Goal: Task Accomplishment & Management: Contribute content

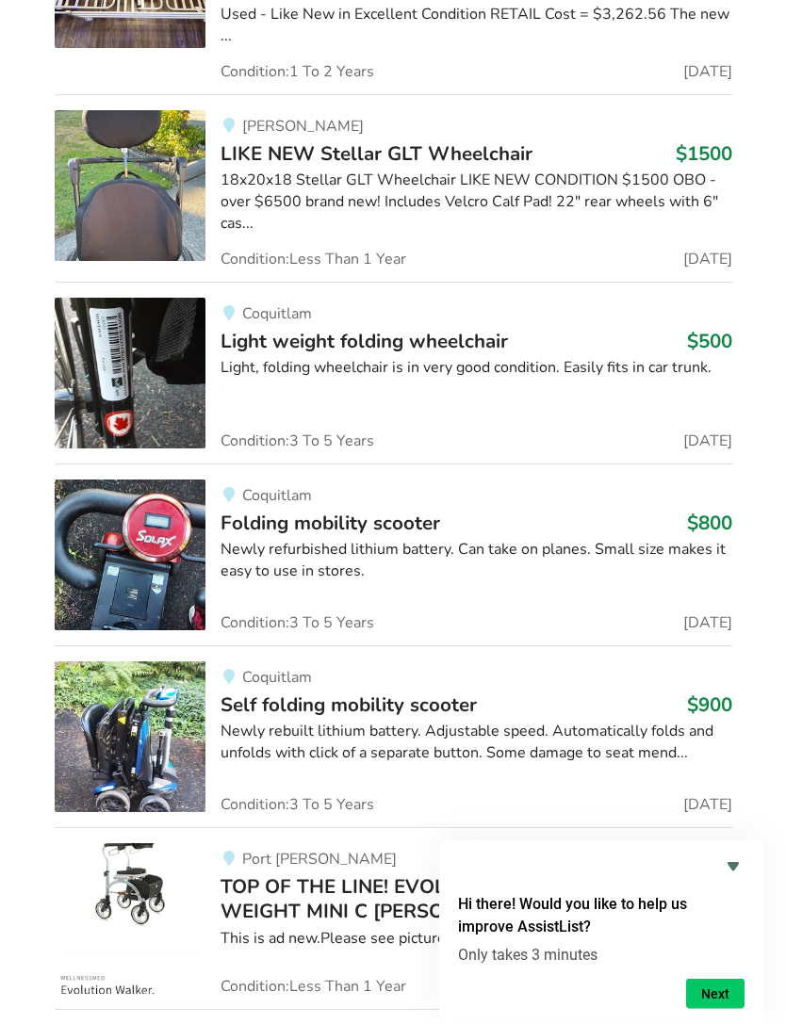
scroll to position [4218, 0]
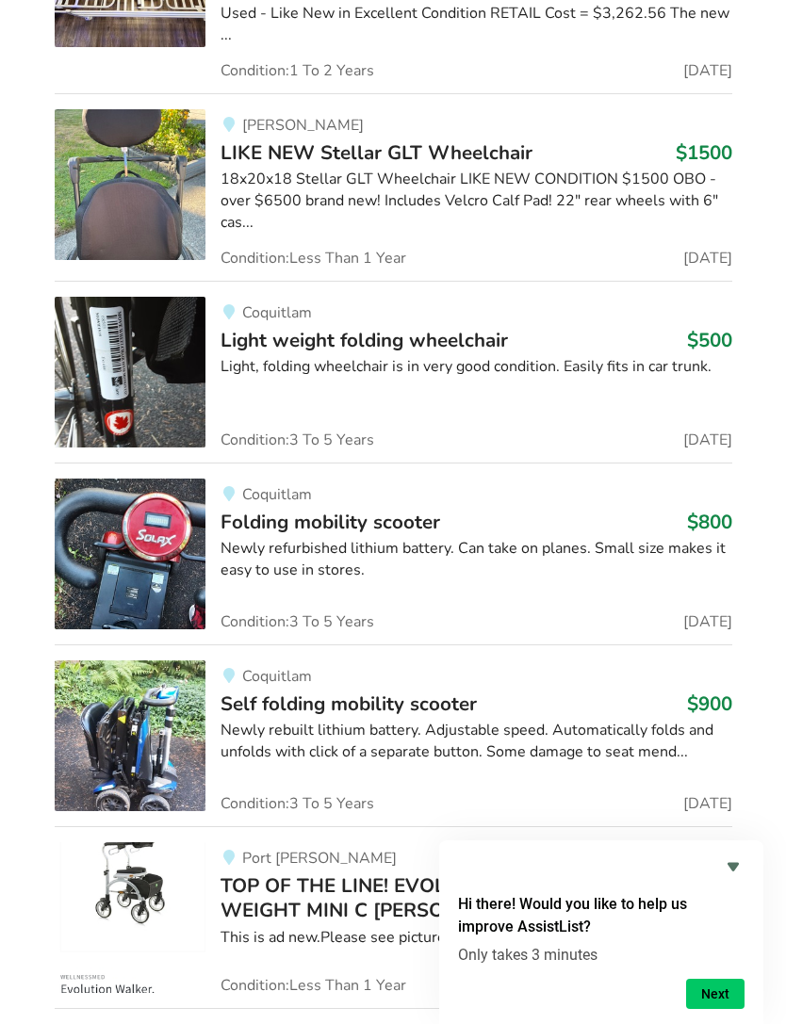
click at [733, 871] on icon "Hide survey" at bounding box center [732, 867] width 11 height 8
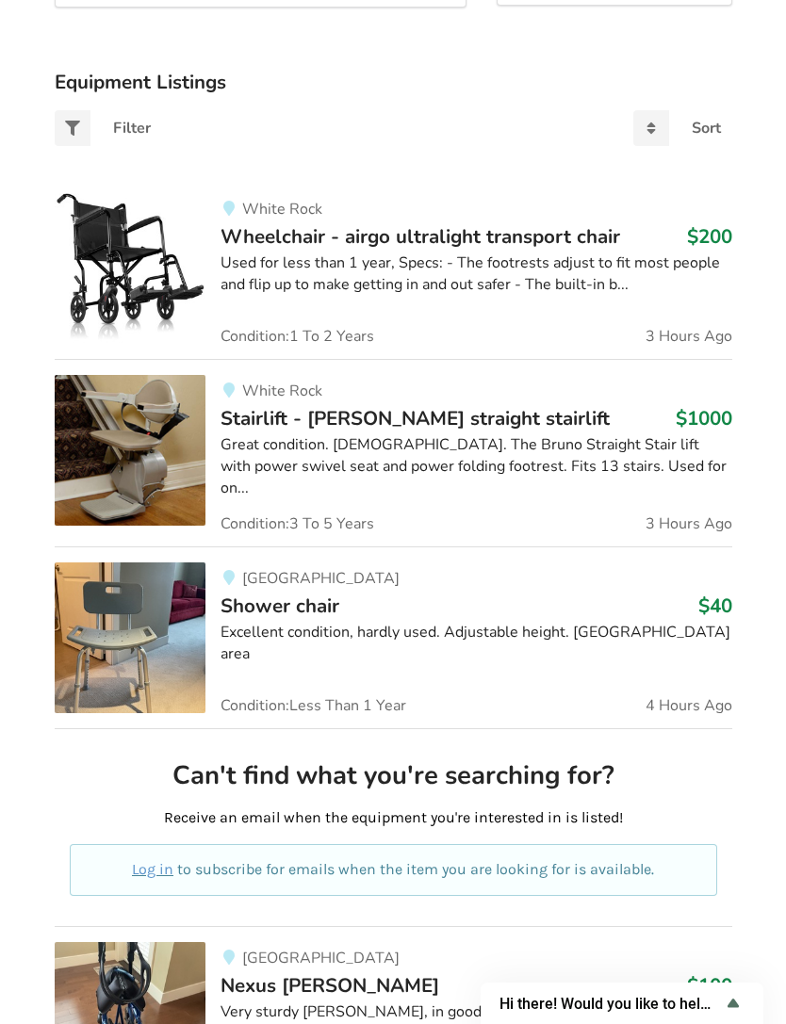
scroll to position [0, 0]
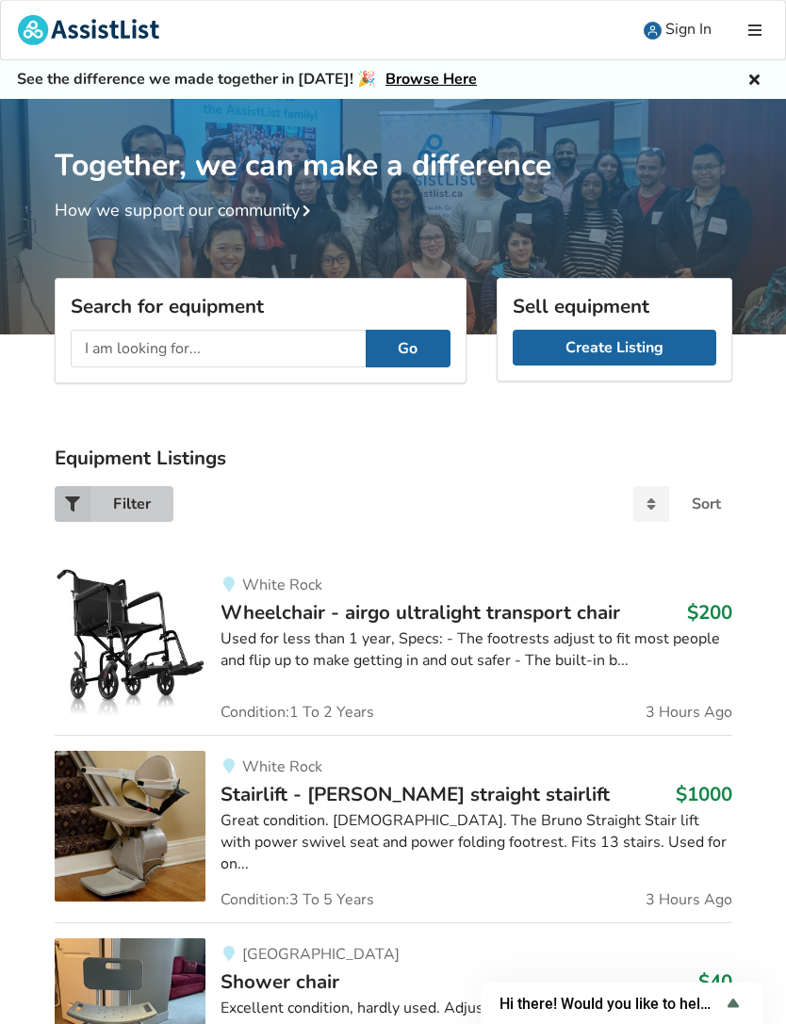
click at [78, 503] on icon at bounding box center [73, 504] width 36 height 36
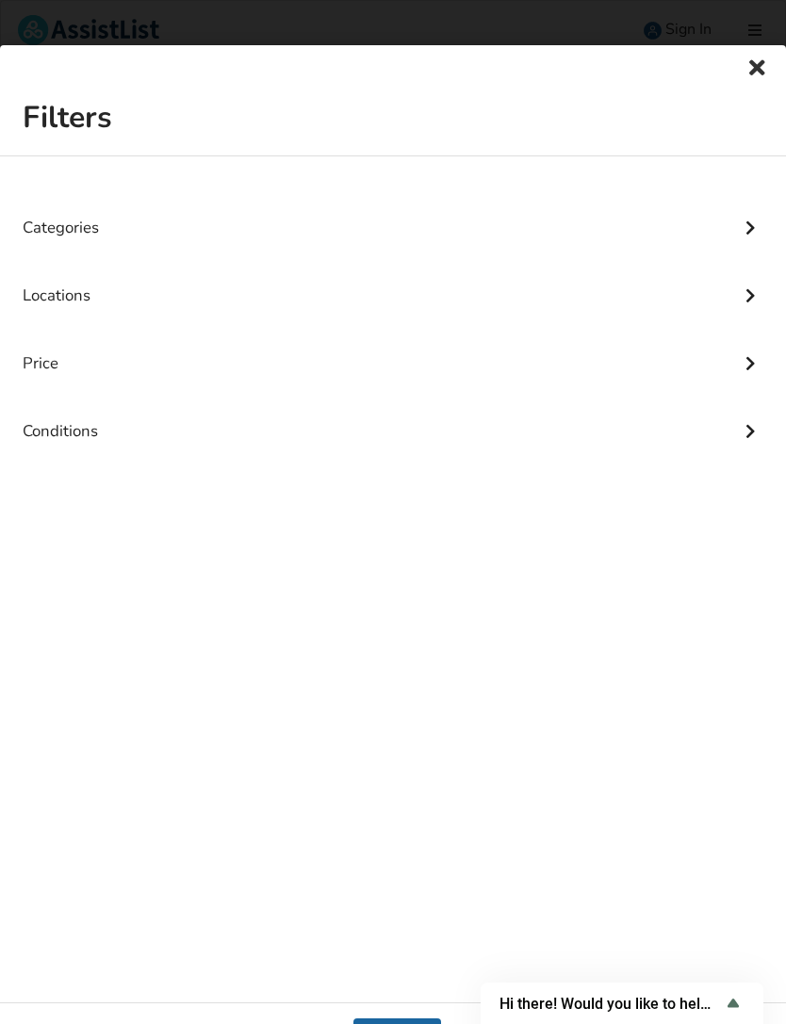
click at [758, 286] on icon at bounding box center [749, 292] width 19 height 16
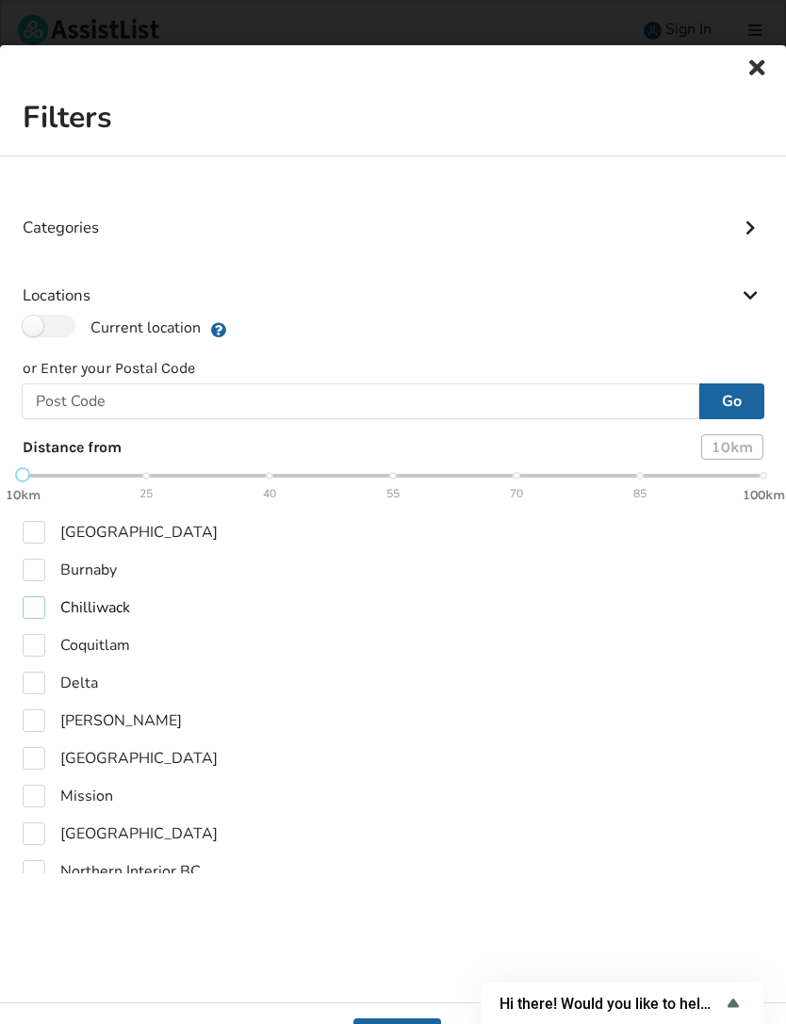
click at [43, 609] on label "Chilliwack" at bounding box center [76, 607] width 107 height 23
checkbox input "true"
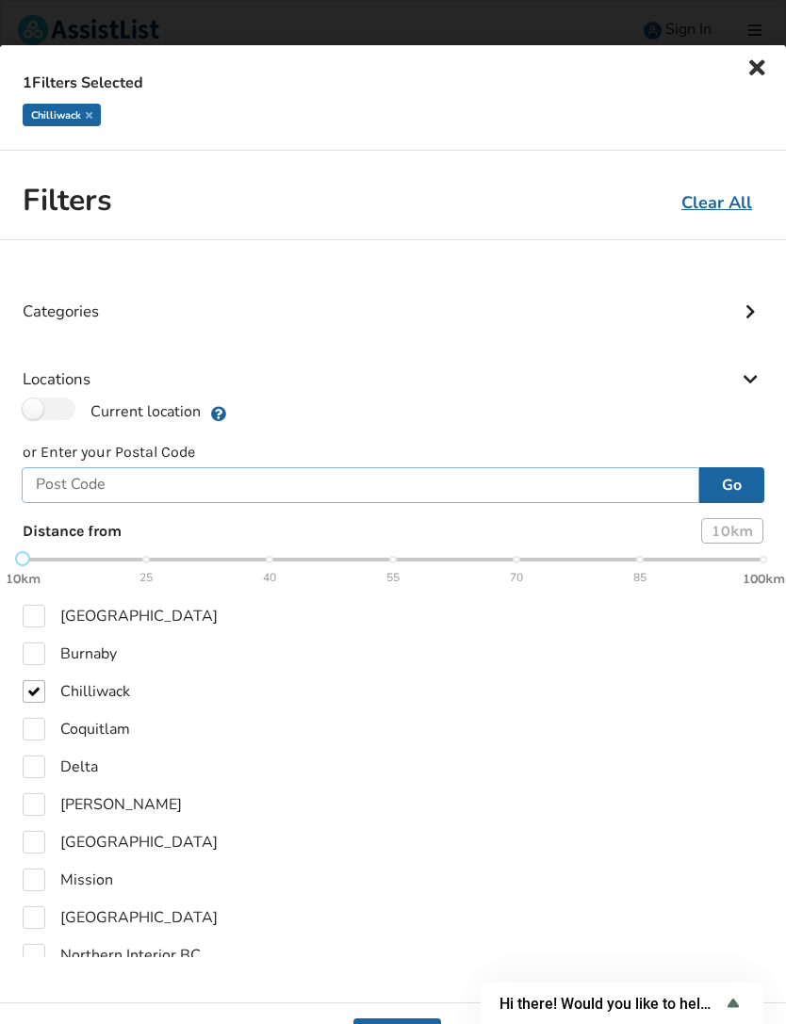
click at [86, 489] on input "text" at bounding box center [360, 485] width 677 height 36
type input "V0X 1X0"
click at [739, 478] on button "Go" at bounding box center [731, 485] width 65 height 36
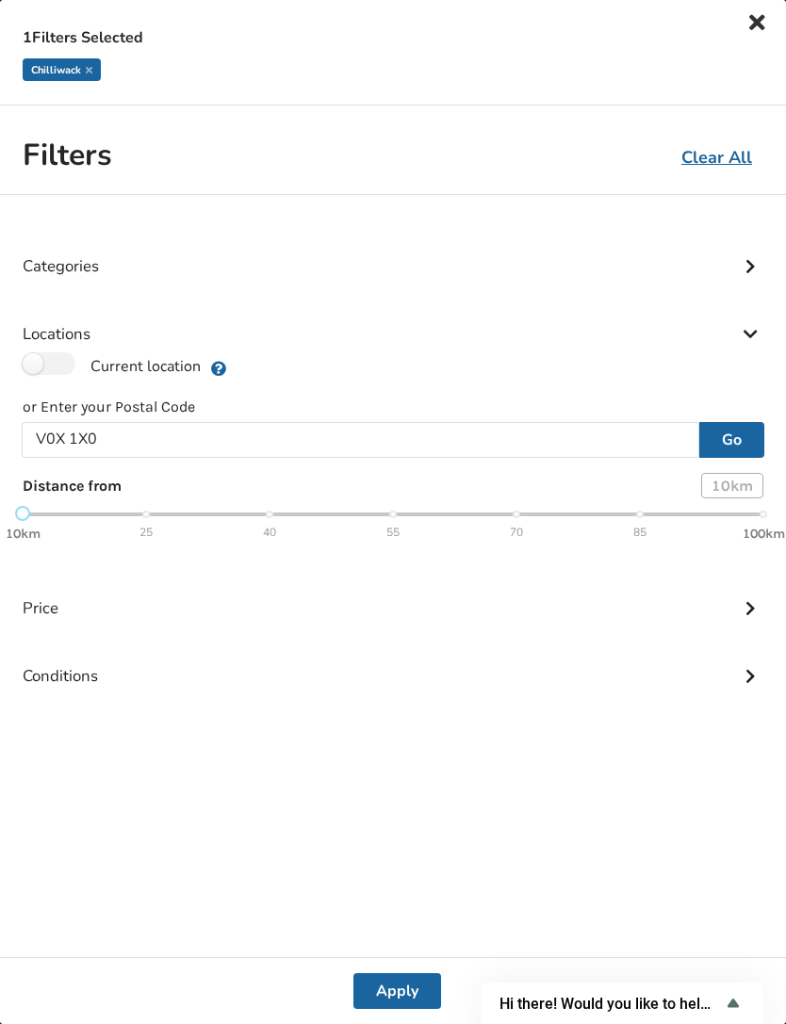
scroll to position [45, 0]
click at [389, 986] on button "Apply" at bounding box center [397, 991] width 88 height 36
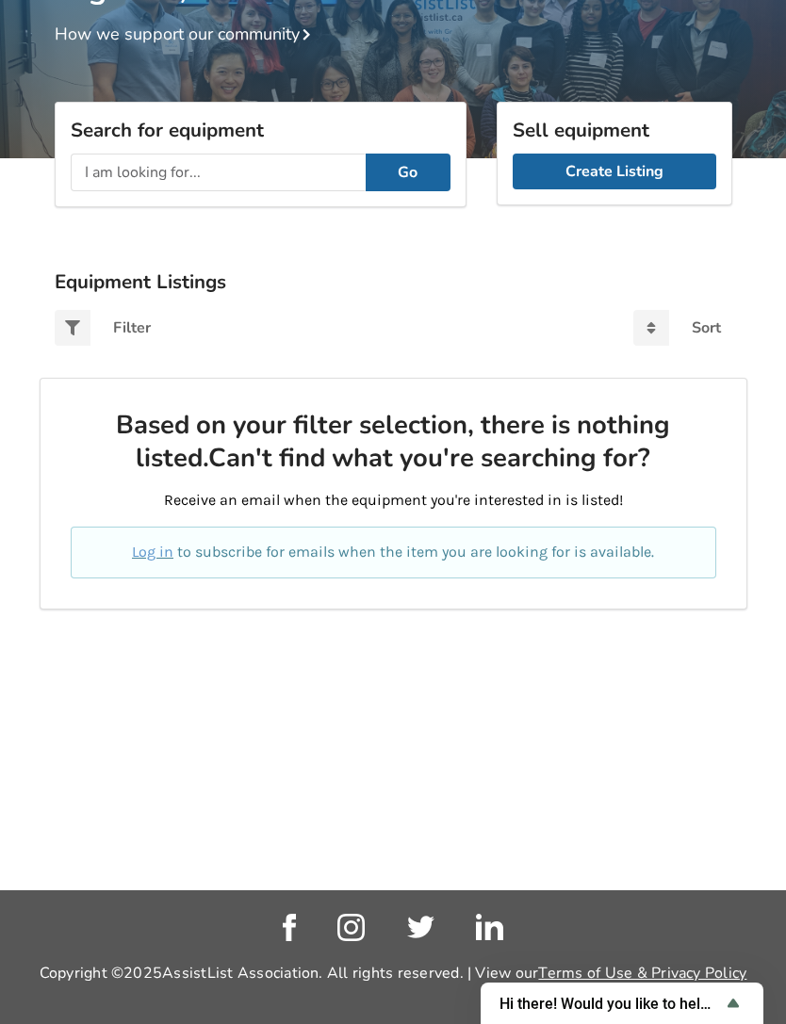
scroll to position [177, 0]
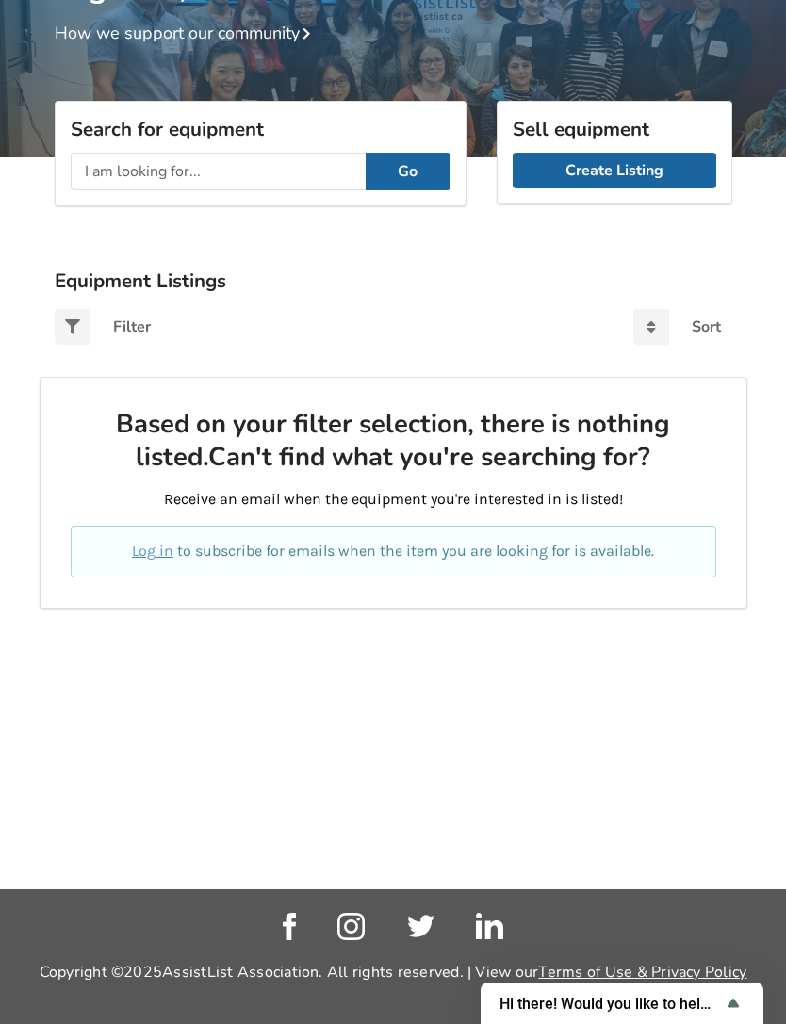
click at [711, 1013] on span "Hi there! Would you like to help us improve AssistList?" at bounding box center [610, 1004] width 222 height 18
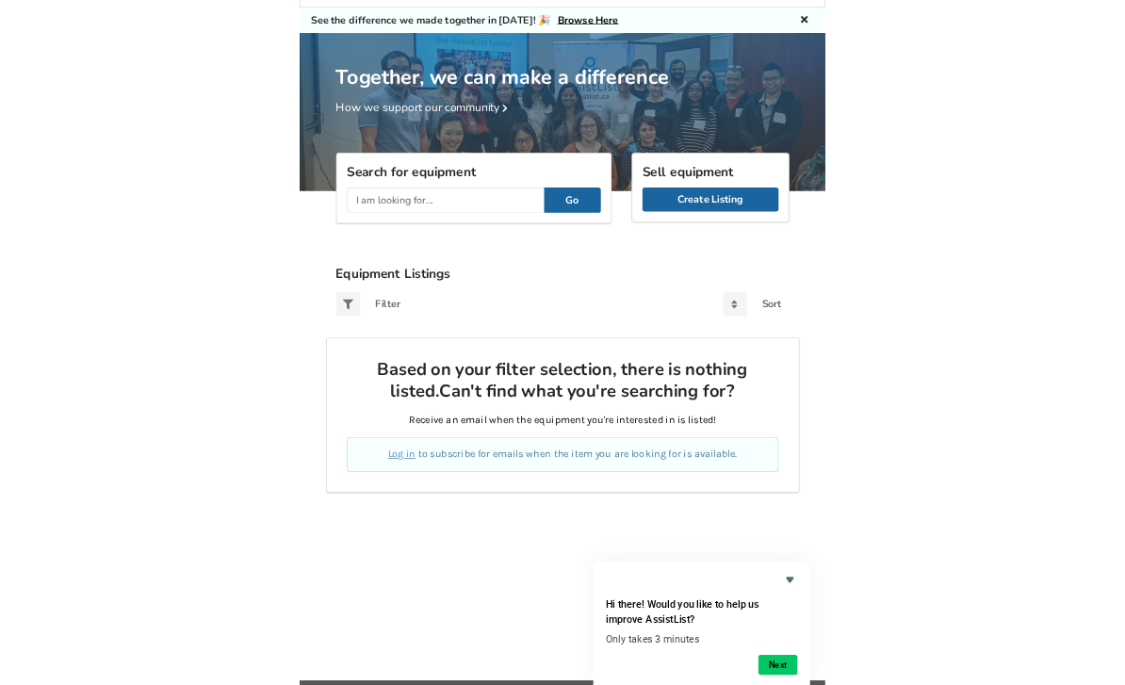
scroll to position [0, 0]
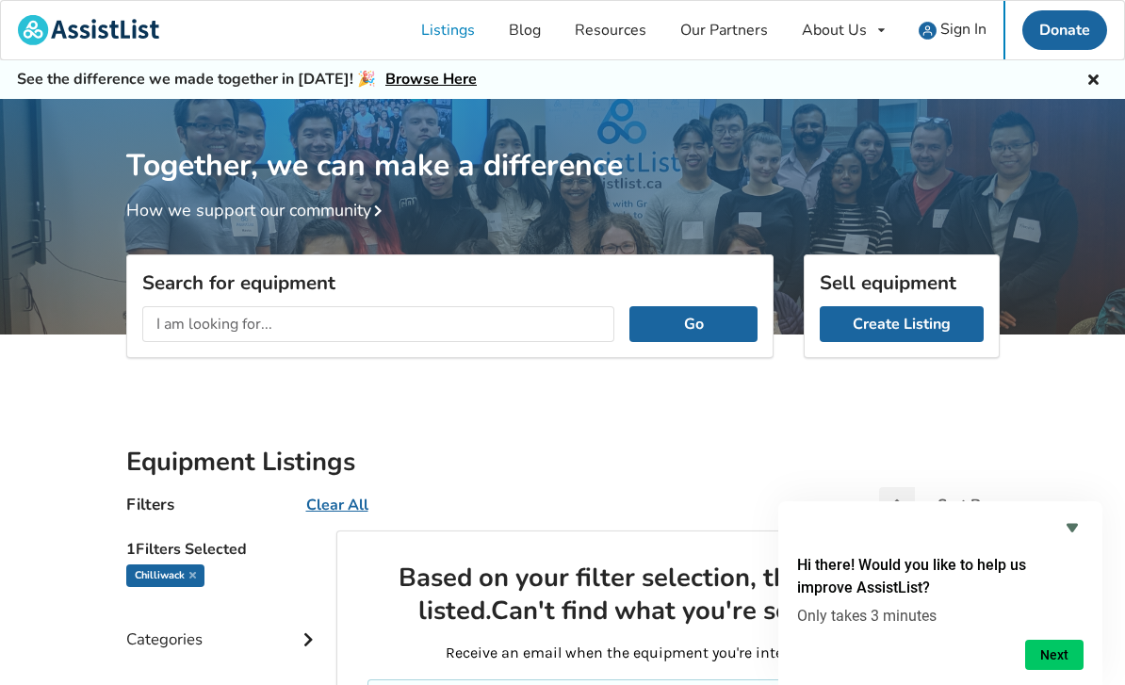
click at [785, 318] on link "Create Listing" at bounding box center [902, 324] width 164 height 36
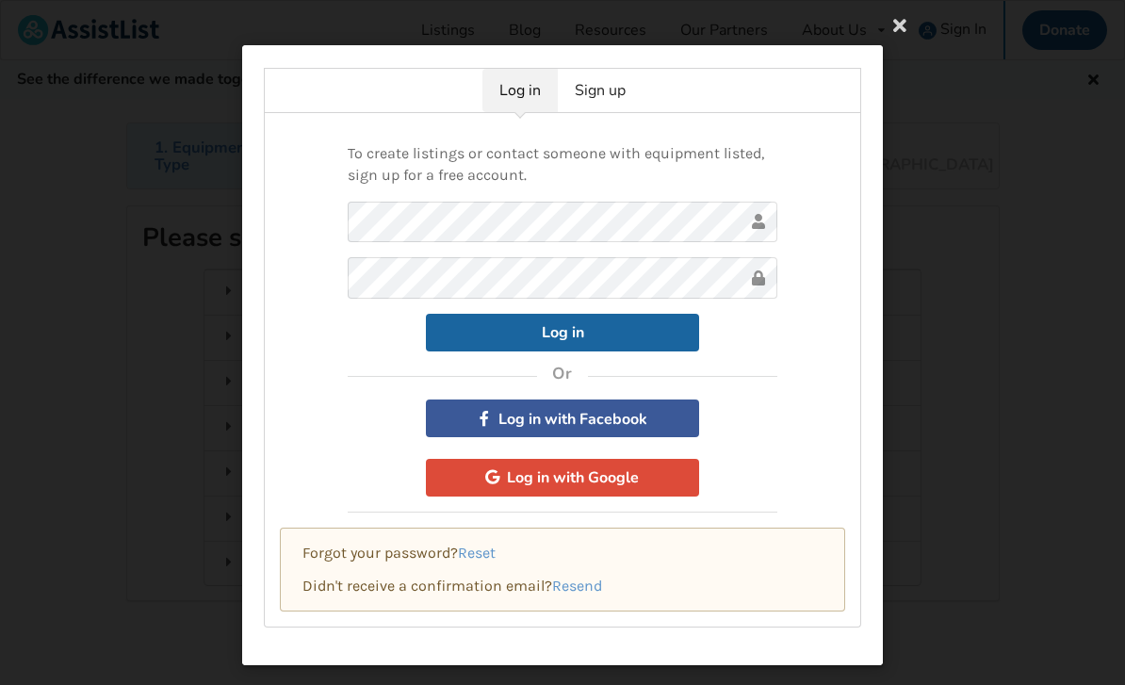
click at [785, 19] on icon at bounding box center [900, 25] width 34 height 34
